Goal: Task Accomplishment & Management: Use online tool/utility

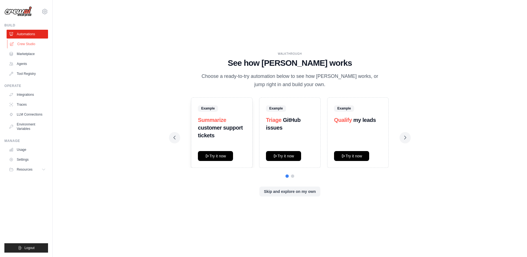
click at [32, 43] on link "Crew Studio" at bounding box center [27, 44] width 41 height 9
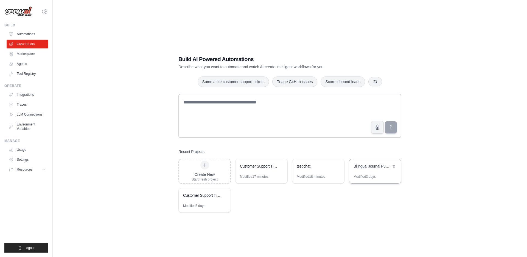
click at [358, 166] on div "Bilingual Journal Publisher" at bounding box center [373, 165] width 38 height 5
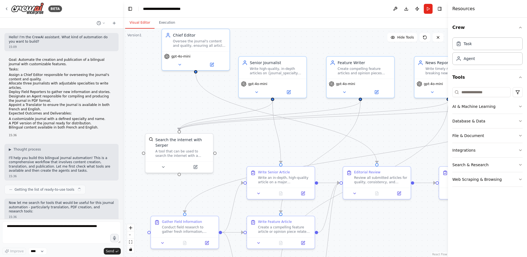
scroll to position [681, 0]
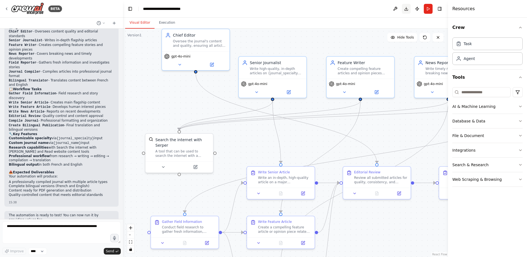
click at [403, 8] on button "Download" at bounding box center [406, 9] width 9 height 10
click at [414, 8] on button "Publish" at bounding box center [417, 9] width 9 height 10
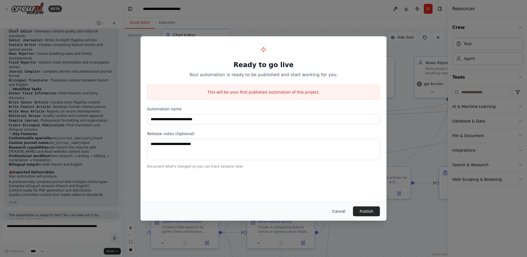
click at [340, 206] on button "Cancel" at bounding box center [339, 211] width 22 height 10
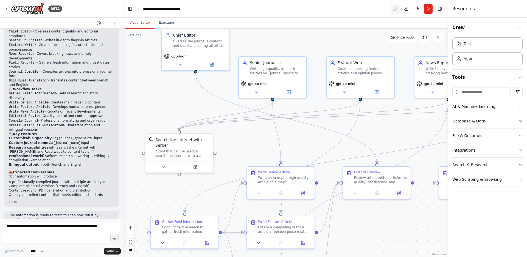
click at [395, 9] on button at bounding box center [395, 9] width 9 height 10
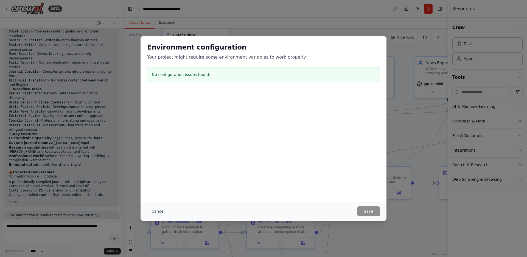
click at [369, 203] on div "Cancel Save" at bounding box center [264, 210] width 246 height 19
click at [158, 207] on button "Cancel" at bounding box center [158, 211] width 22 height 10
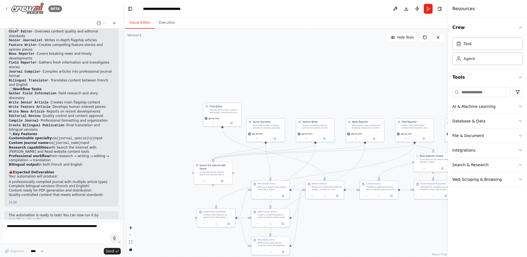
click at [6, 9] on icon at bounding box center [6, 9] width 1 height 2
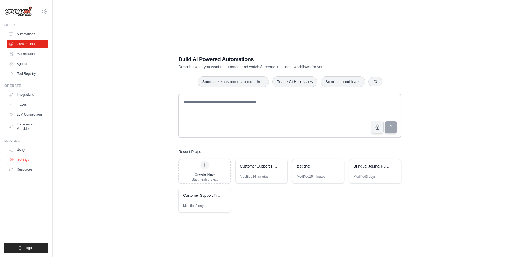
click at [30, 157] on link "Settings" at bounding box center [27, 159] width 41 height 9
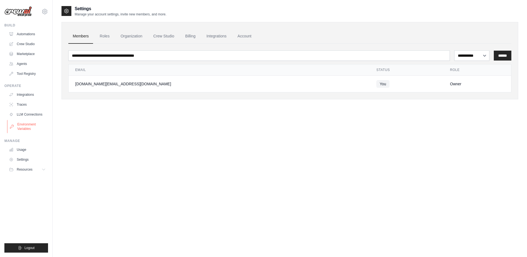
click at [24, 122] on link "Environment Variables" at bounding box center [27, 126] width 41 height 13
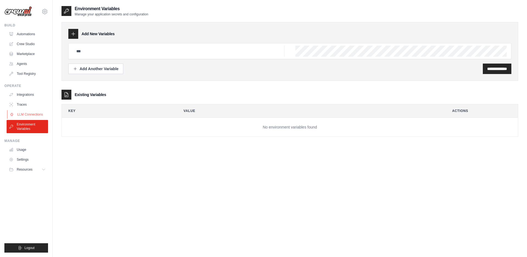
click at [25, 116] on link "LLM Connections" at bounding box center [27, 114] width 41 height 9
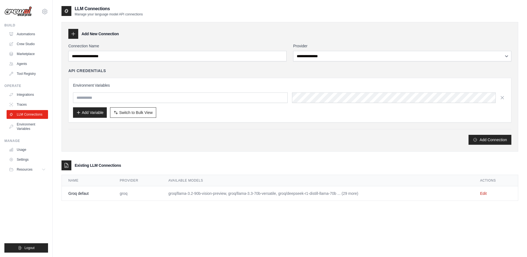
click at [90, 199] on td "Groq defaut" at bounding box center [87, 193] width 51 height 15
click at [487, 192] on link "Edit" at bounding box center [483, 193] width 7 height 4
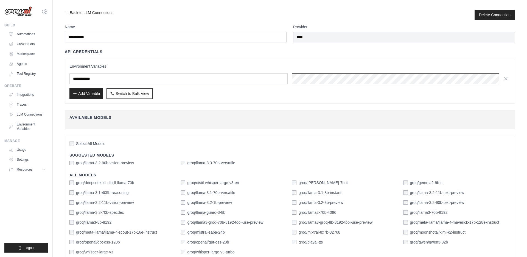
click at [427, 79] on div at bounding box center [401, 78] width 218 height 10
click at [28, 43] on link "Crew Studio" at bounding box center [27, 44] width 41 height 9
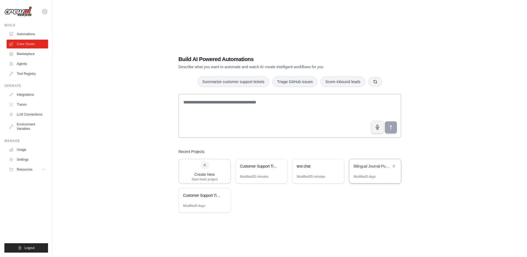
click at [363, 173] on div "Bilingual Journal Publisher" at bounding box center [375, 166] width 52 height 15
click at [381, 84] on button "button" at bounding box center [376, 81] width 14 height 9
click at [384, 84] on button "button" at bounding box center [379, 81] width 14 height 9
click at [27, 33] on link "Automations" at bounding box center [27, 34] width 41 height 9
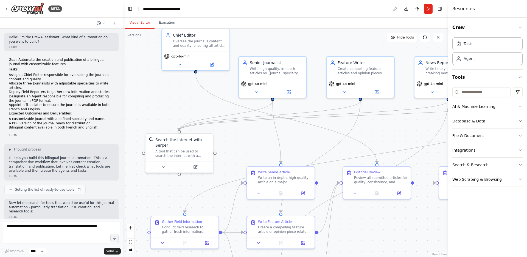
click at [266, 81] on div "gpt-4o-mini" at bounding box center [272, 83] width 63 height 5
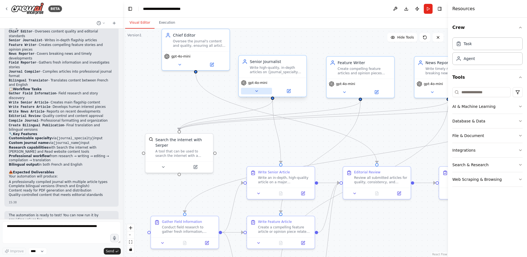
click at [251, 90] on button at bounding box center [256, 91] width 31 height 7
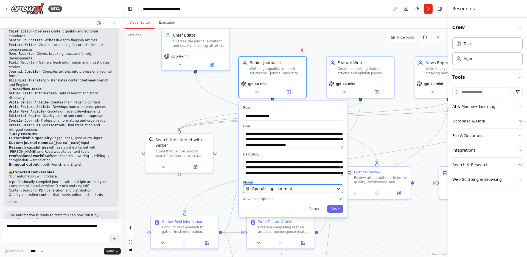
click at [277, 191] on button "OpenAI - gpt-4o-mini" at bounding box center [293, 188] width 100 height 8
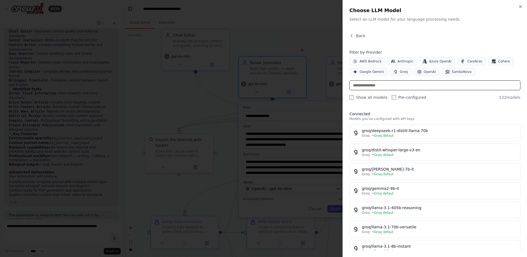
click at [372, 86] on input "text" at bounding box center [435, 85] width 171 height 10
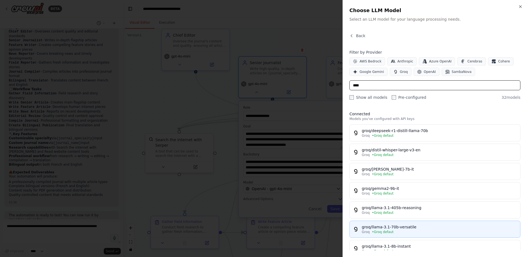
scroll to position [63, 0]
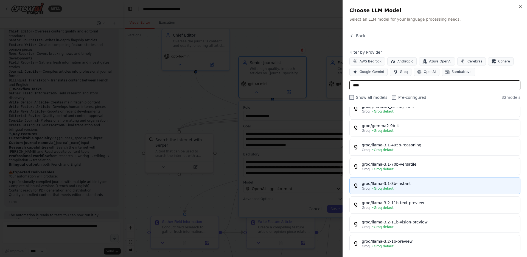
type input "****"
click at [430, 185] on div "groq/llama-3.1-8b-instant" at bounding box center [439, 182] width 155 height 5
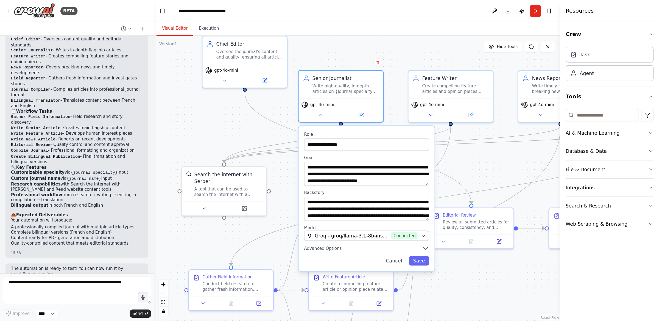
scroll to position [681, 0]
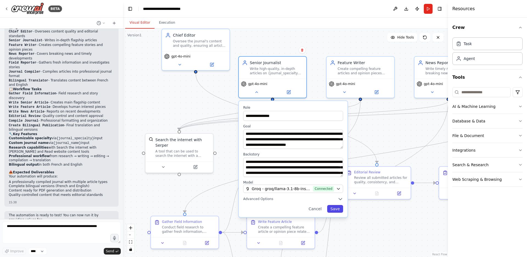
click at [336, 209] on button "Save" at bounding box center [335, 209] width 16 height 8
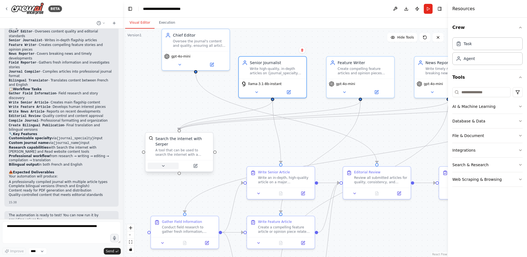
click at [164, 166] on icon at bounding box center [163, 165] width 4 height 4
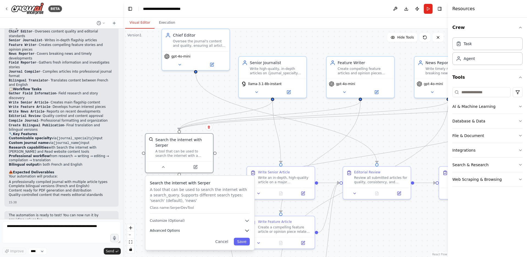
click at [177, 232] on button "Advanced Options" at bounding box center [200, 229] width 100 height 5
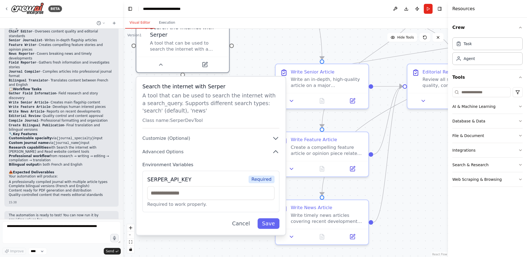
drag, startPoint x: 243, startPoint y: 149, endPoint x: 256, endPoint y: 69, distance: 80.9
click at [256, 69] on div ".deletable-edge-delete-btn { width: 20px; height: 20px; border: 0px solid #ffff…" at bounding box center [285, 143] width 325 height 228
click at [199, 190] on input "text" at bounding box center [210, 192] width 127 height 13
click at [204, 163] on label "Environment Variables" at bounding box center [211, 164] width 137 height 6
click at [251, 147] on div "Search the internet with Serper A tool that can be used to search the internet …" at bounding box center [211, 156] width 149 height 158
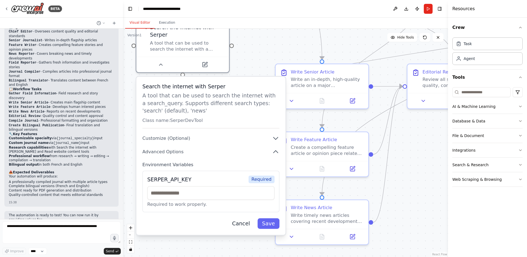
click at [244, 223] on button "Cancel" at bounding box center [241, 223] width 27 height 10
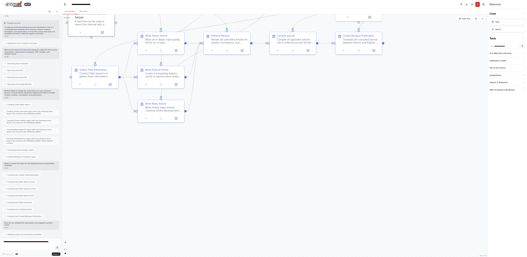
scroll to position [92, 0]
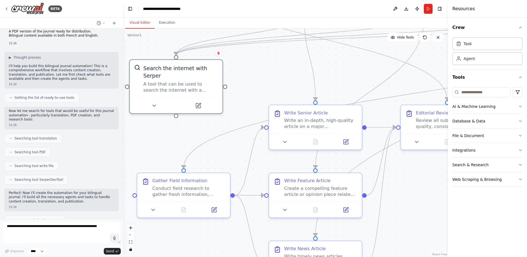
drag, startPoint x: 241, startPoint y: 102, endPoint x: 234, endPoint y: 143, distance: 41.5
click at [234, 143] on div ".deletable-edge-delete-btn { width: 20px; height: 20px; border: 0px solid #ffff…" at bounding box center [285, 143] width 325 height 228
click at [131, 236] on button "zoom out" at bounding box center [130, 234] width 7 height 7
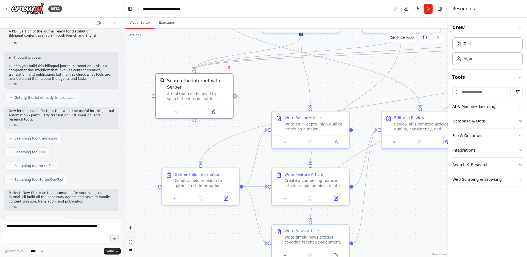
click at [131, 236] on button "zoom out" at bounding box center [130, 234] width 7 height 7
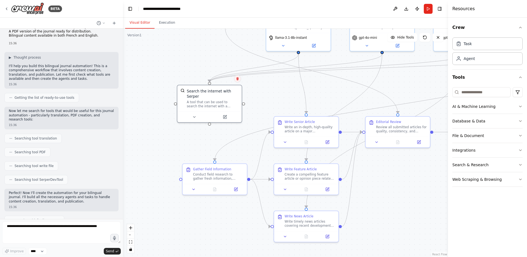
click at [236, 80] on button at bounding box center [237, 78] width 7 height 7
click at [217, 82] on button "Confirm" at bounding box center [222, 78] width 20 height 7
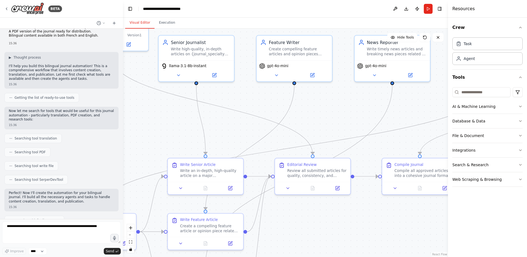
drag, startPoint x: 292, startPoint y: 88, endPoint x: 178, endPoint y: 138, distance: 124.9
click at [179, 137] on div ".deletable-edge-delete-btn { width: 20px; height: 20px; border: 0px solid #ffff…" at bounding box center [285, 143] width 325 height 228
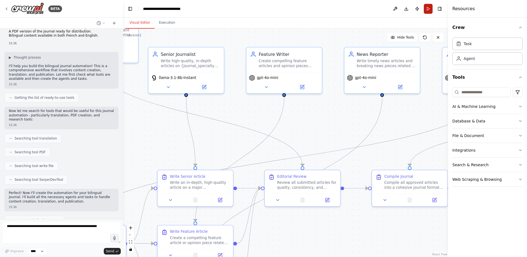
click at [427, 12] on button "Run" at bounding box center [428, 9] width 9 height 10
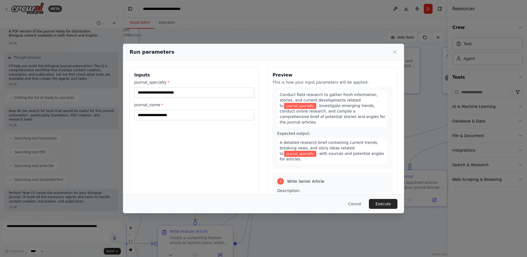
scroll to position [0, 0]
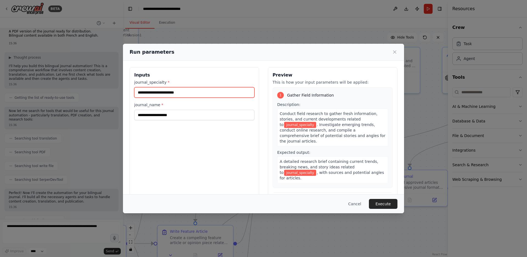
click at [190, 96] on input "journal_specialty *" at bounding box center [194, 92] width 120 height 10
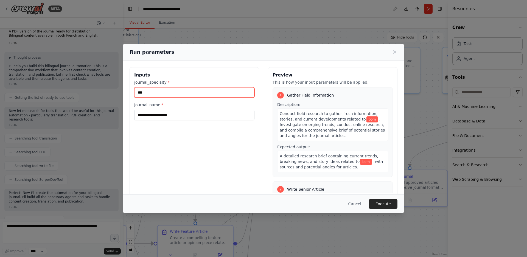
type input "***"
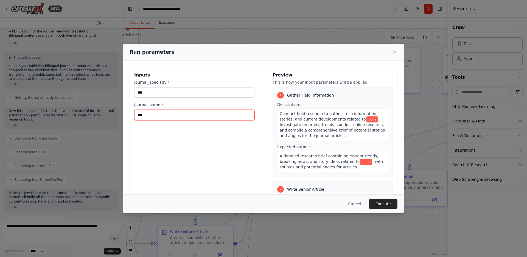
type input "***"
click at [387, 205] on button "Execute" at bounding box center [383, 204] width 29 height 10
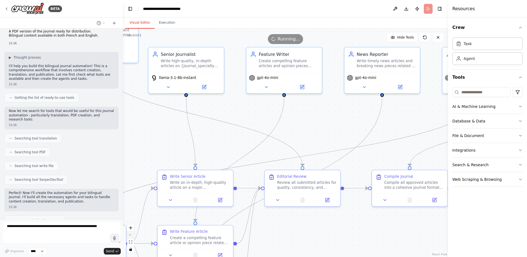
click at [132, 236] on button "zoom out" at bounding box center [130, 234] width 7 height 7
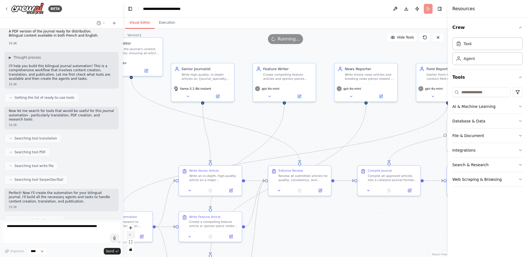
click at [132, 236] on button "zoom out" at bounding box center [130, 234] width 7 height 7
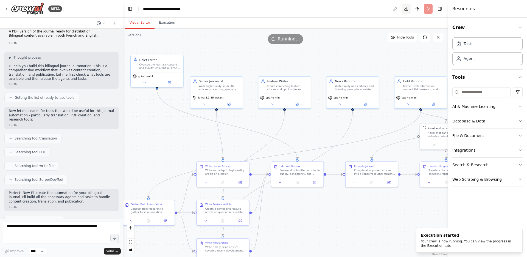
click at [406, 9] on button "Download" at bounding box center [406, 9] width 9 height 10
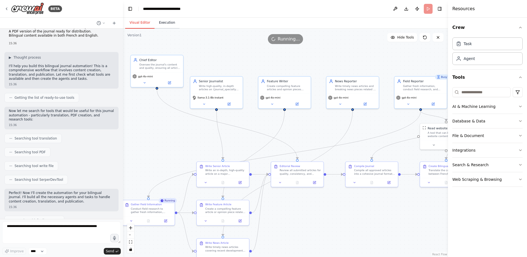
click at [170, 25] on button "Execution" at bounding box center [167, 23] width 25 height 12
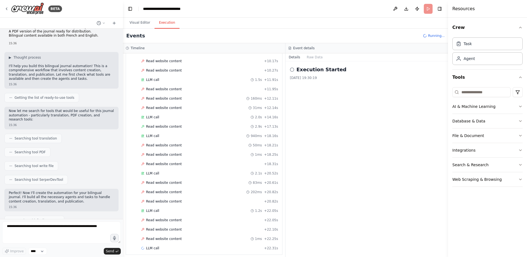
scroll to position [222, 0]
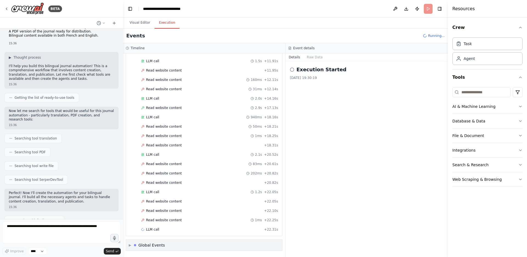
click at [132, 243] on div "▶ Global Events" at bounding box center [147, 244] width 36 height 5
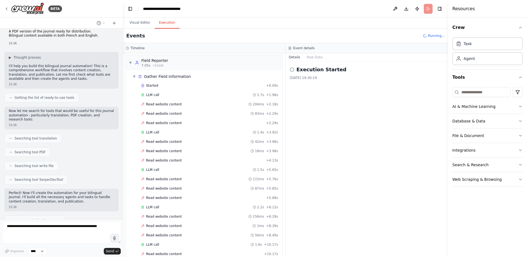
scroll to position [0, 0]
click at [6, 9] on icon at bounding box center [6, 9] width 4 height 4
